Goal: Task Accomplishment & Management: Use online tool/utility

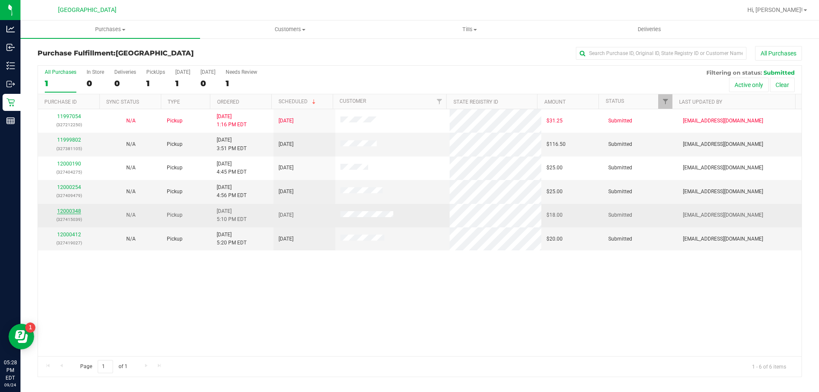
click at [79, 211] on link "12000348" at bounding box center [69, 211] width 24 height 6
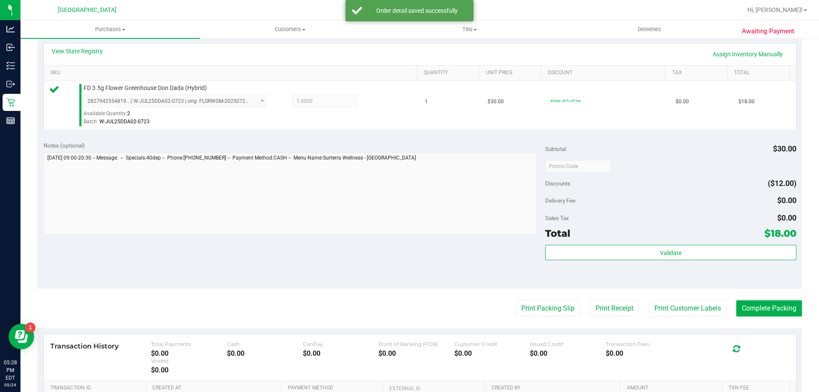
scroll to position [256, 0]
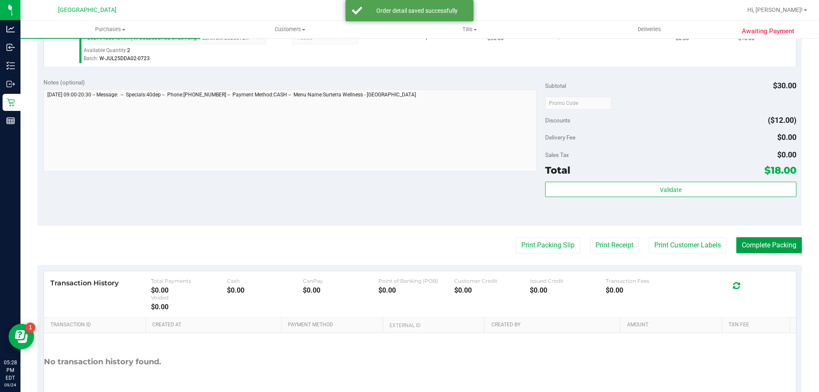
click at [741, 241] on button "Complete Packing" at bounding box center [769, 245] width 66 height 16
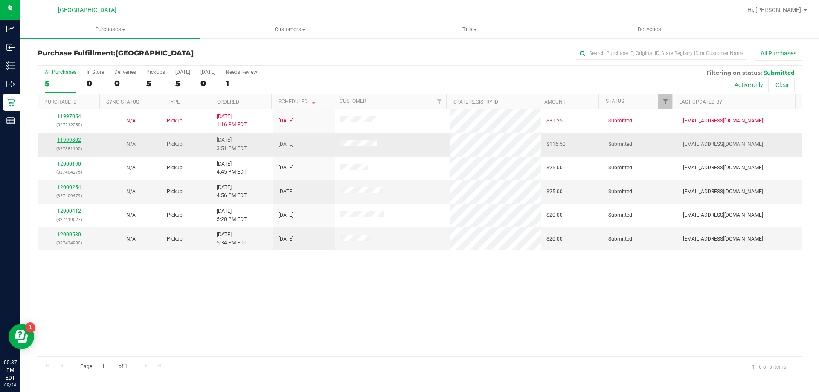
click at [67, 139] on link "11999802" at bounding box center [69, 140] width 24 height 6
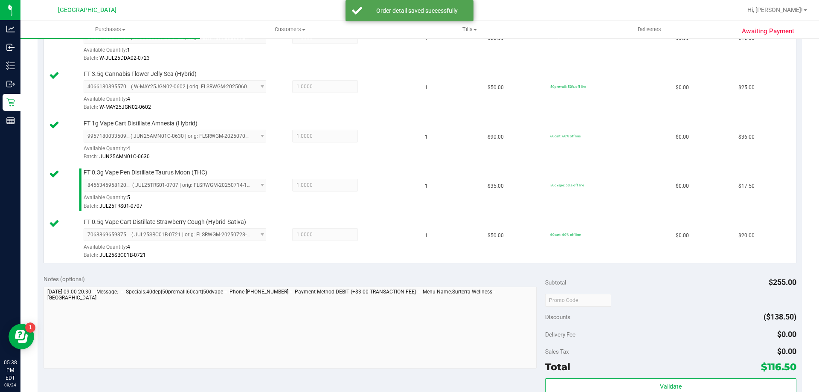
scroll to position [341, 0]
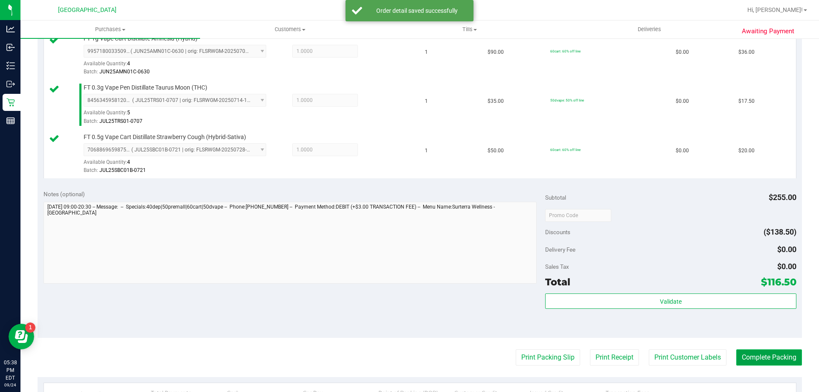
click at [742, 354] on button "Complete Packing" at bounding box center [769, 357] width 66 height 16
